Goal: Task Accomplishment & Management: Manage account settings

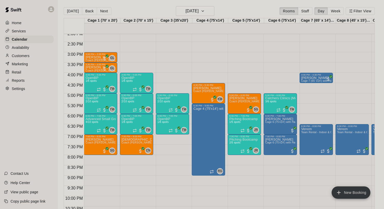
scroll to position [306, 0]
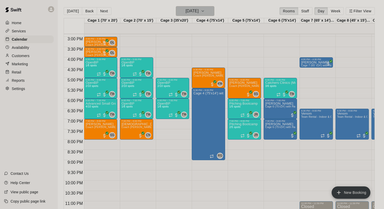
click at [176, 12] on button "[DATE]" at bounding box center [195, 11] width 39 height 10
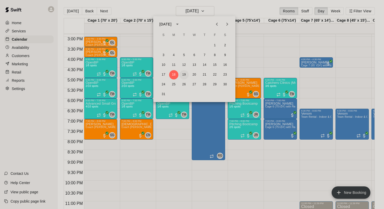
click at [185, 72] on button "19" at bounding box center [184, 74] width 9 height 9
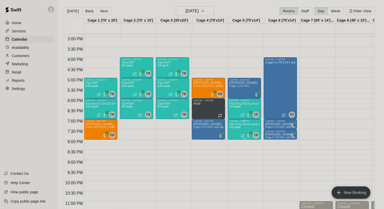
click at [235, 126] on span "2/5 spots" at bounding box center [234, 127] width 11 height 3
click at [236, 143] on img "edit" at bounding box center [235, 144] width 6 height 6
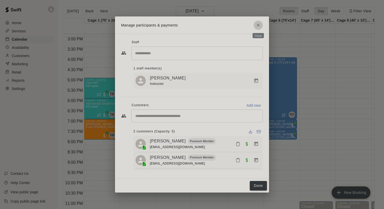
click at [260, 25] on icon "Close" at bounding box center [258, 25] width 5 height 5
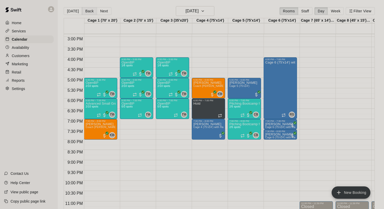
click at [86, 10] on button "Back" at bounding box center [89, 11] width 15 height 8
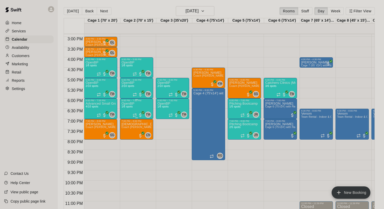
click at [133, 110] on div "OpenBP 1/6 spots" at bounding box center [128, 206] width 13 height 209
click at [128, 118] on img "edit" at bounding box center [127, 120] width 6 height 6
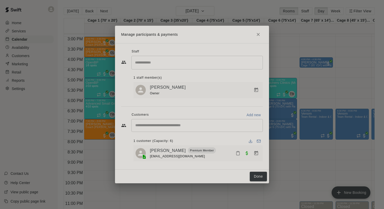
click at [259, 34] on icon "Close" at bounding box center [258, 34] width 5 height 5
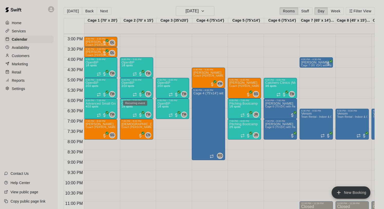
click at [135, 100] on div "Recurring event" at bounding box center [135, 102] width 24 height 5
click at [165, 103] on div at bounding box center [192, 104] width 384 height 209
click at [164, 105] on div "OpenBP 1/6 spots" at bounding box center [163, 206] width 13 height 209
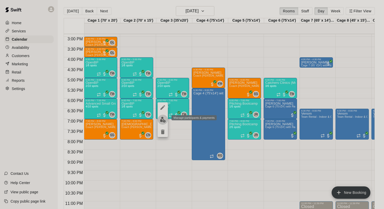
click at [161, 118] on img "edit" at bounding box center [163, 120] width 6 height 6
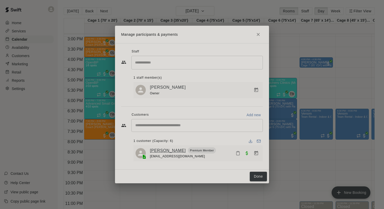
click at [163, 150] on link "[PERSON_NAME]" at bounding box center [168, 150] width 36 height 7
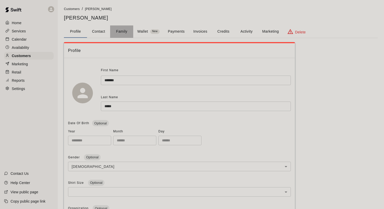
click at [120, 33] on button "Family" at bounding box center [121, 31] width 23 height 12
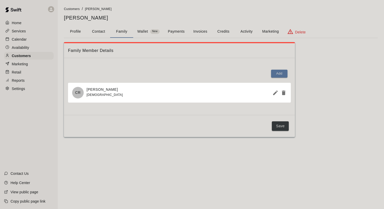
click at [81, 33] on button "Profile" at bounding box center [75, 31] width 23 height 12
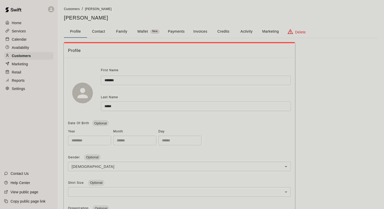
click at [99, 32] on button "Contact" at bounding box center [98, 31] width 23 height 12
select select "**"
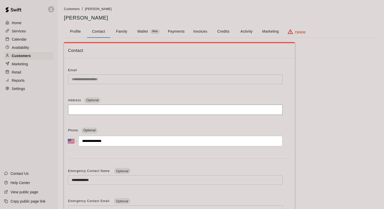
scroll to position [5, 0]
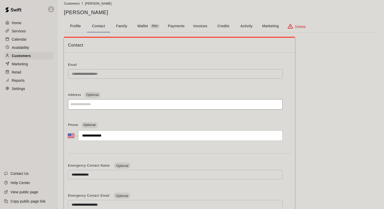
click at [26, 39] on p "Calendar" at bounding box center [19, 39] width 15 height 5
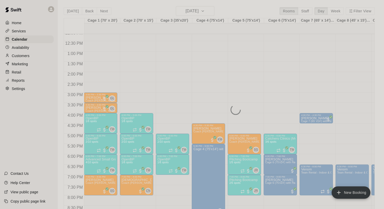
scroll to position [311, 0]
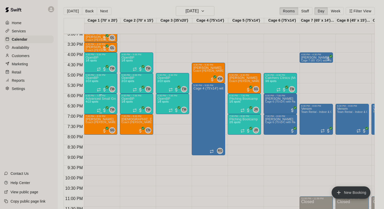
click at [96, 100] on div "Advanced Small Group / Batting Practice 11 & UP 4/10 spots" at bounding box center [101, 201] width 30 height 209
click at [90, 114] on img "edit" at bounding box center [91, 115] width 6 height 6
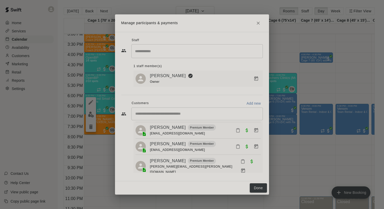
scroll to position [29, 0]
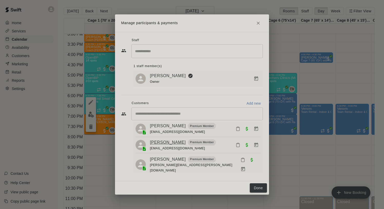
click at [162, 143] on link "[PERSON_NAME]" at bounding box center [168, 142] width 36 height 7
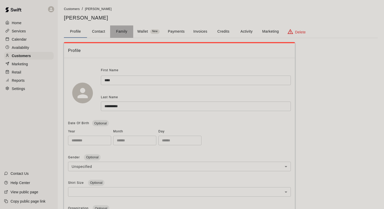
click at [123, 32] on button "Family" at bounding box center [121, 31] width 23 height 12
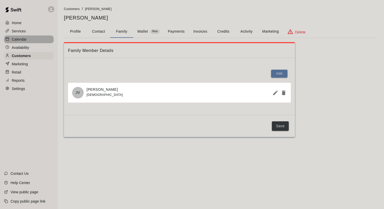
click at [23, 39] on p "Calendar" at bounding box center [19, 39] width 15 height 5
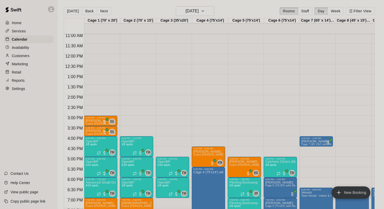
scroll to position [308, 0]
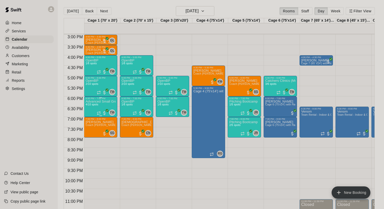
click at [100, 105] on div "Advanced Small Group / Batting Practice 11 & UP 4/10 spots" at bounding box center [101, 204] width 30 height 209
click at [93, 115] on img "edit" at bounding box center [91, 118] width 6 height 6
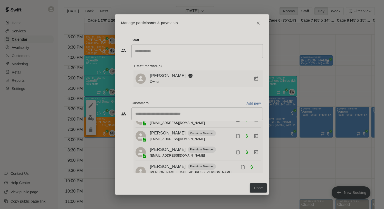
scroll to position [29, 0]
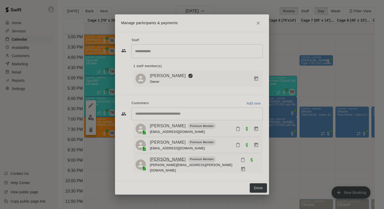
click at [165, 160] on link "[PERSON_NAME]" at bounding box center [168, 159] width 36 height 7
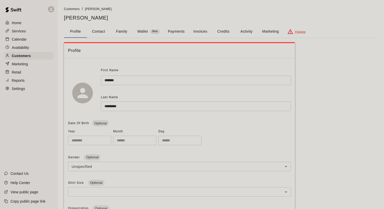
click at [119, 37] on button "Family" at bounding box center [121, 31] width 23 height 12
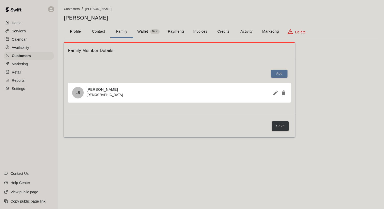
click at [74, 30] on button "Profile" at bounding box center [75, 31] width 23 height 12
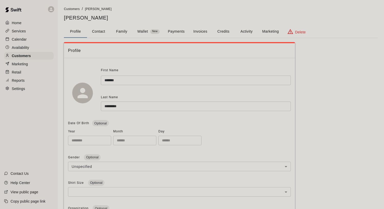
click at [100, 31] on button "Contact" at bounding box center [98, 31] width 23 height 12
select select "**"
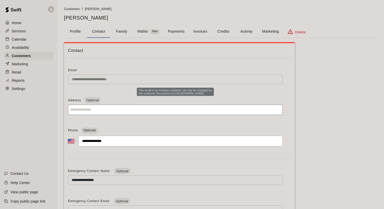
scroll to position [3, 0]
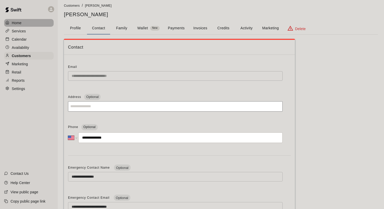
click at [23, 22] on div "Home" at bounding box center [29, 23] width 50 height 8
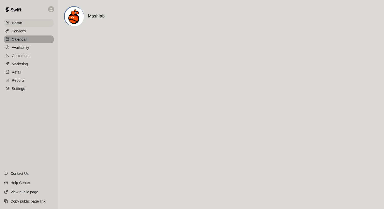
click at [22, 40] on p "Calendar" at bounding box center [19, 39] width 15 height 5
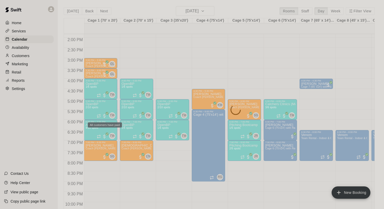
scroll to position [288, 0]
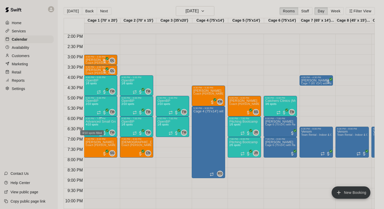
click at [97, 124] on span "4/10 spots" at bounding box center [92, 124] width 13 height 3
click at [127, 126] on div at bounding box center [192, 104] width 384 height 209
click at [129, 126] on span "1/6 spots" at bounding box center [127, 124] width 11 height 3
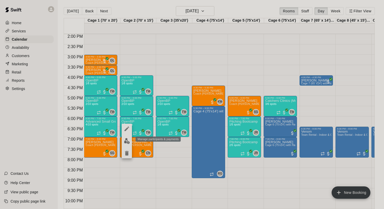
click at [126, 143] on img "edit" at bounding box center [127, 141] width 6 height 6
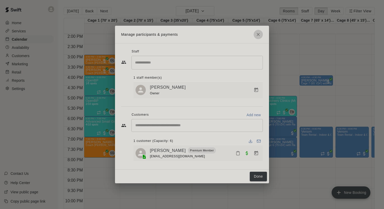
click at [259, 35] on icon "Close" at bounding box center [258, 34] width 5 height 5
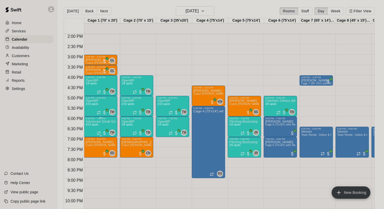
click at [95, 122] on p "Advanced Small Group / Batting Practice 11 & UP" at bounding box center [101, 122] width 30 height 0
click at [93, 140] on img "edit" at bounding box center [91, 139] width 6 height 6
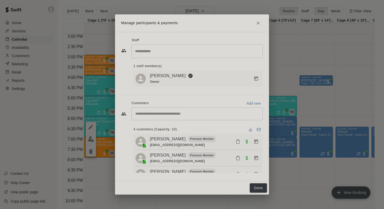
click at [155, 120] on div "​" at bounding box center [198, 113] width 132 height 13
type input "*"
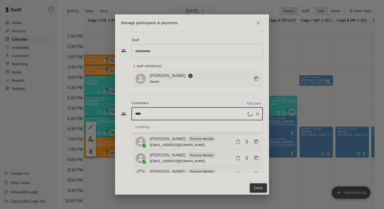
type input "*****"
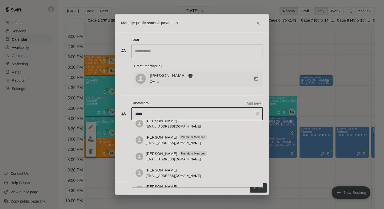
scroll to position [41, 0]
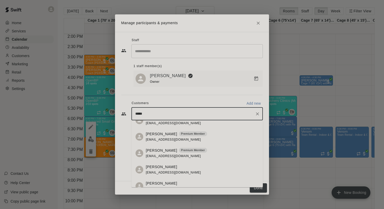
click at [167, 151] on p "[PERSON_NAME]" at bounding box center [161, 149] width 31 height 5
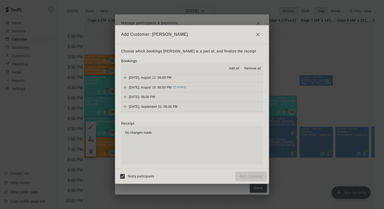
scroll to position [271, 0]
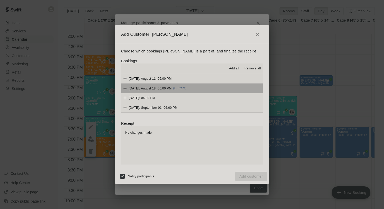
click at [159, 84] on button "[DATE], August 18: 06:00 PM (Current)" at bounding box center [192, 88] width 142 height 10
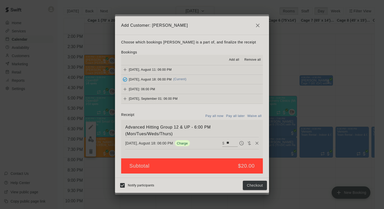
click at [256, 114] on button "Waive all" at bounding box center [254, 116] width 17 height 8
type input "*"
click at [254, 185] on button "Add customer" at bounding box center [252, 186] width 32 height 10
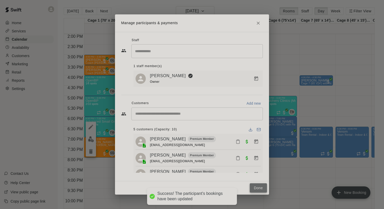
click at [255, 187] on button "Done" at bounding box center [258, 188] width 17 height 10
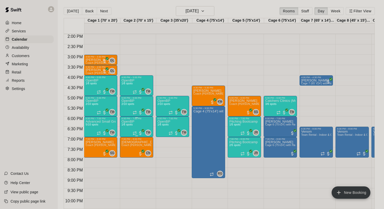
click at [127, 147] on icon "delete" at bounding box center [127, 150] width 6 height 6
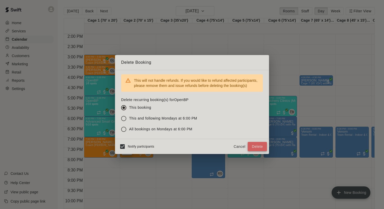
click at [255, 147] on button "Delete" at bounding box center [257, 147] width 19 height 10
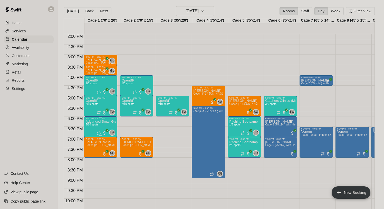
click at [97, 122] on p "Advanced Small Group / Batting Practice 11 & UP" at bounding box center [101, 122] width 30 height 0
click at [94, 127] on button "edit" at bounding box center [91, 127] width 10 height 10
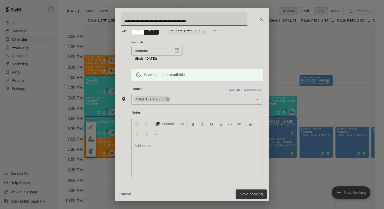
scroll to position [123, 0]
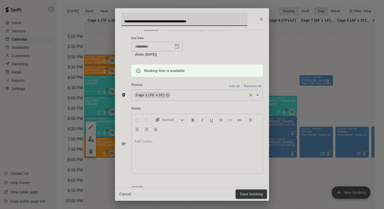
click at [181, 94] on input "text" at bounding box center [209, 95] width 75 height 6
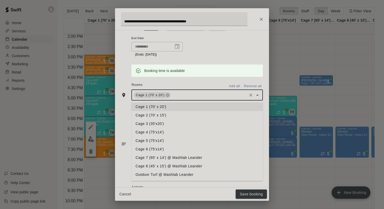
click at [170, 116] on li "Cage 2 (70' x 15')" at bounding box center [198, 115] width 132 height 8
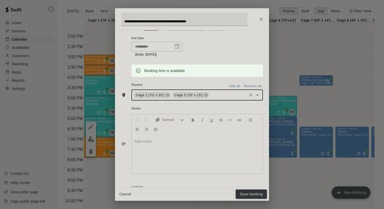
click at [217, 95] on input "text" at bounding box center [228, 95] width 36 height 6
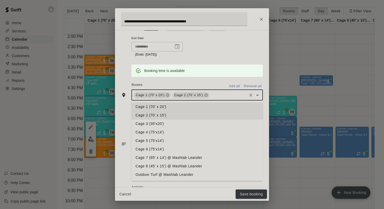
click at [175, 121] on li "Cage 3 (35'x20')" at bounding box center [198, 123] width 132 height 8
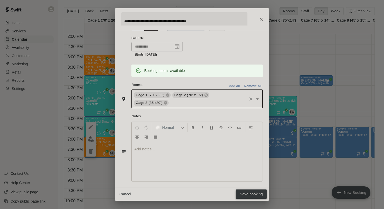
click at [248, 192] on button "Save booking" at bounding box center [251, 194] width 31 height 10
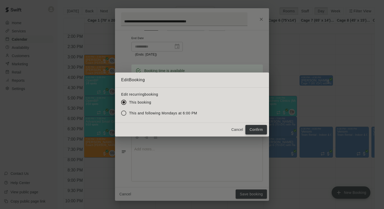
click at [255, 130] on button "Confirm" at bounding box center [257, 130] width 22 height 10
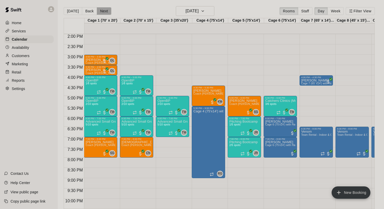
click at [102, 12] on button "Next" at bounding box center [104, 11] width 14 height 8
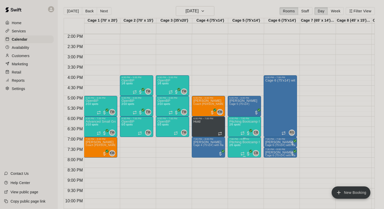
click at [232, 157] on img "edit" at bounding box center [235, 158] width 6 height 6
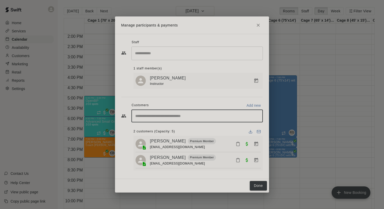
click at [161, 118] on input "Start typing to search customers..." at bounding box center [197, 115] width 127 height 5
type input "*****"
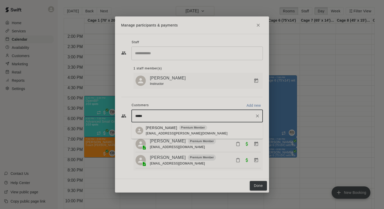
click at [162, 132] on span "[EMAIL_ADDRESS][PERSON_NAME][DOMAIN_NAME]" at bounding box center [187, 134] width 82 height 4
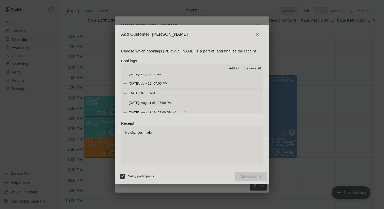
scroll to position [97, 0]
click at [164, 109] on span "[DATE], August 19: 07:00 PM" at bounding box center [150, 108] width 43 height 4
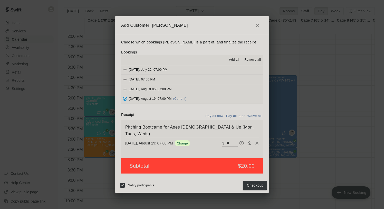
click at [253, 116] on button "Waive all" at bounding box center [254, 116] width 17 height 8
type input "*"
click at [257, 184] on button "Add customer" at bounding box center [252, 186] width 32 height 10
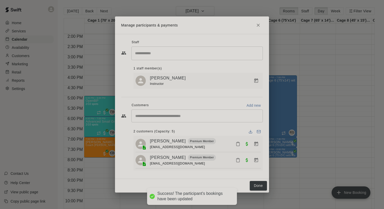
click at [185, 123] on div "​ 2 customers (Capacity: 5) [PERSON_NAME] Premium Member [EMAIL_ADDRESS][DOMAIN…" at bounding box center [192, 139] width 142 height 61
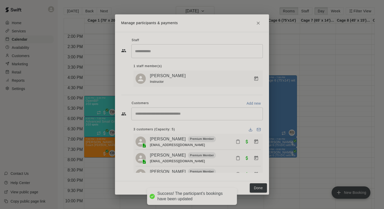
click at [182, 118] on div "​" at bounding box center [198, 113] width 132 height 13
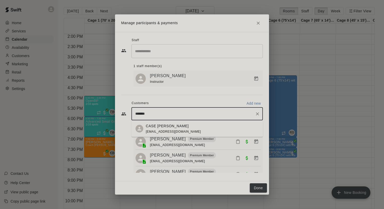
type input "********"
click at [171, 129] on div "CASE [PERSON_NAME] [PERSON_NAME][EMAIL_ADDRESS][DOMAIN_NAME]" at bounding box center [173, 128] width 55 height 11
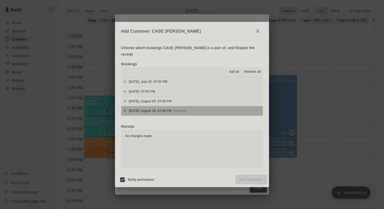
click at [168, 109] on span "[DATE], August 19: 07:00 PM" at bounding box center [150, 111] width 43 height 4
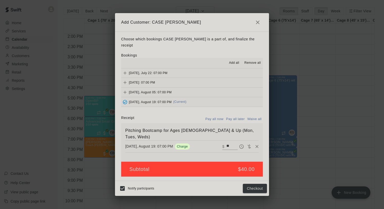
click at [253, 115] on button "Waive all" at bounding box center [254, 119] width 17 height 8
type input "*"
click at [247, 186] on button "Add customer" at bounding box center [252, 189] width 32 height 10
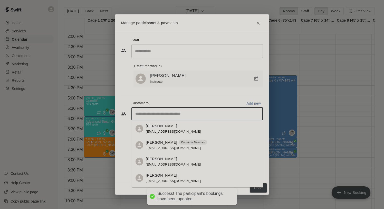
click at [185, 114] on input "Start typing to search customers..." at bounding box center [197, 113] width 127 height 5
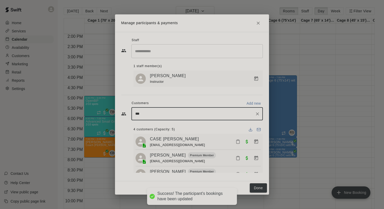
type input "****"
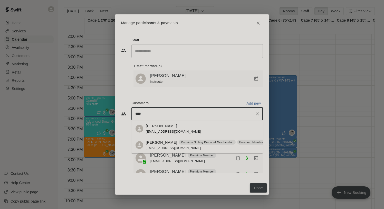
click at [158, 140] on p "[PERSON_NAME]" at bounding box center [161, 142] width 31 height 5
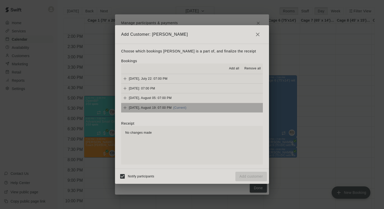
click at [162, 107] on span "[DATE], August 19: 07:00 PM" at bounding box center [150, 108] width 43 height 4
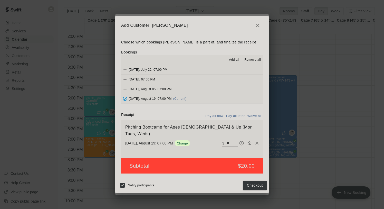
click at [251, 115] on button "Waive all" at bounding box center [254, 116] width 17 height 8
type input "*"
click at [249, 185] on button "Add customer" at bounding box center [252, 186] width 32 height 10
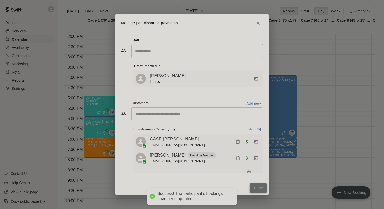
click at [258, 189] on button "Done" at bounding box center [258, 188] width 17 height 10
